Goal: Check status: Check status

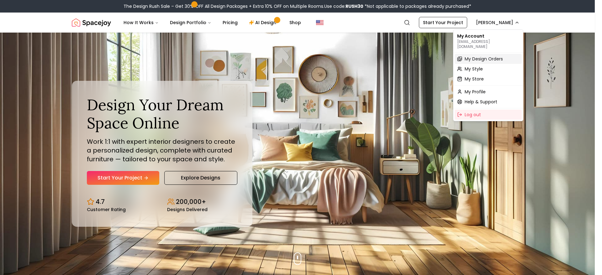
click at [494, 56] on span "My Design Orders" at bounding box center [484, 59] width 38 height 6
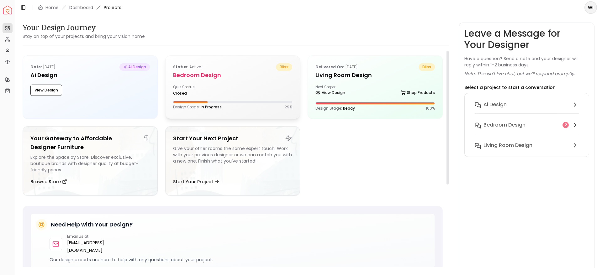
click at [250, 82] on div "Status: active bliss Bedroom design Quiz Status: closed Design Stage: In Progre…" at bounding box center [233, 86] width 135 height 61
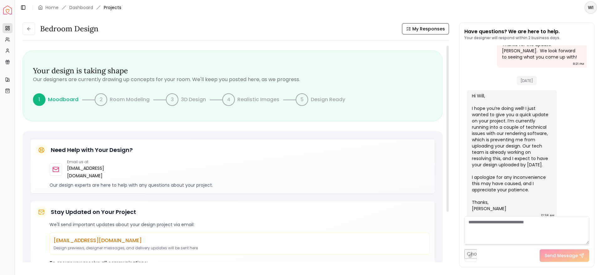
drag, startPoint x: 449, startPoint y: 71, endPoint x: 443, endPoint y: 29, distance: 41.8
click at [447, 46] on div at bounding box center [448, 129] width 2 height 166
click at [26, 27] on button at bounding box center [29, 29] width 13 height 13
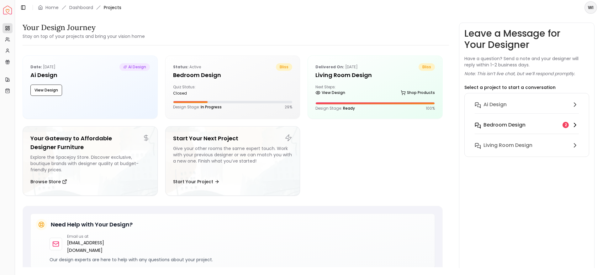
click at [521, 127] on h6 "Bedroom design" at bounding box center [505, 125] width 42 height 8
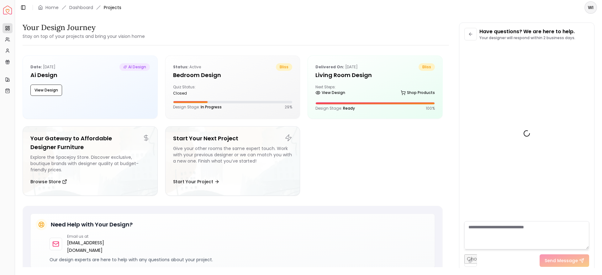
scroll to position [473, 0]
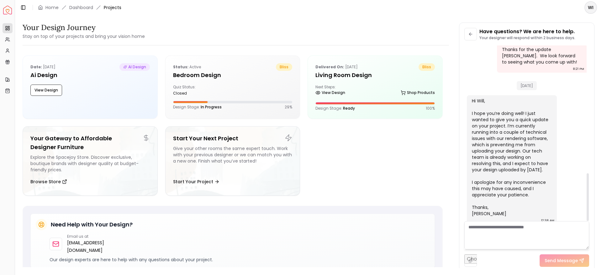
drag, startPoint x: 588, startPoint y: 182, endPoint x: 596, endPoint y: 216, distance: 35.1
click at [589, 216] on div at bounding box center [588, 197] width 2 height 48
